Goal: Task Accomplishment & Management: Use online tool/utility

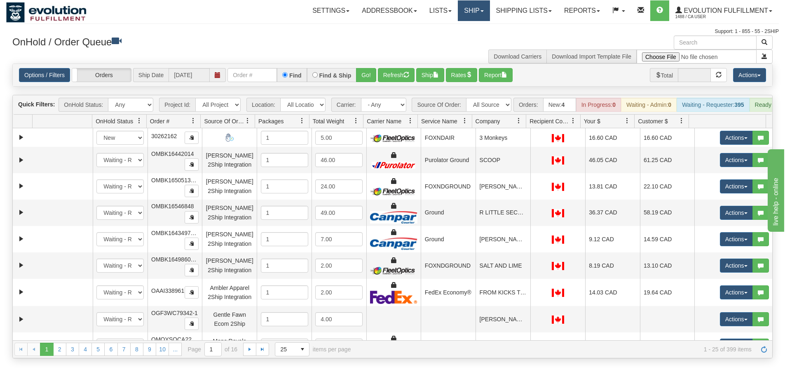
click at [458, 6] on link "Ship" at bounding box center [474, 10] width 32 height 21
click at [447, 24] on link "Ship Screen" at bounding box center [452, 28] width 75 height 11
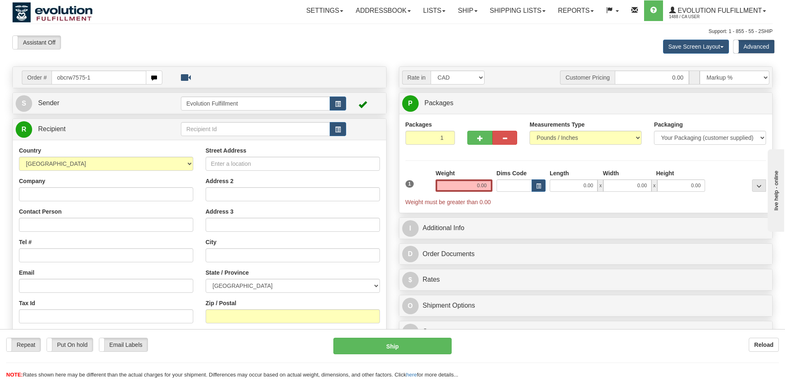
type input "obcrw7575-1"
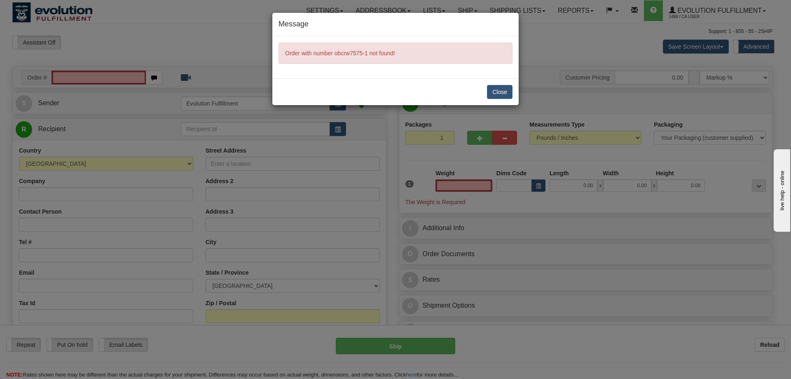
type input "0.00"
click at [489, 96] on button "Close" at bounding box center [500, 92] width 26 height 14
